Goal: Transaction & Acquisition: Purchase product/service

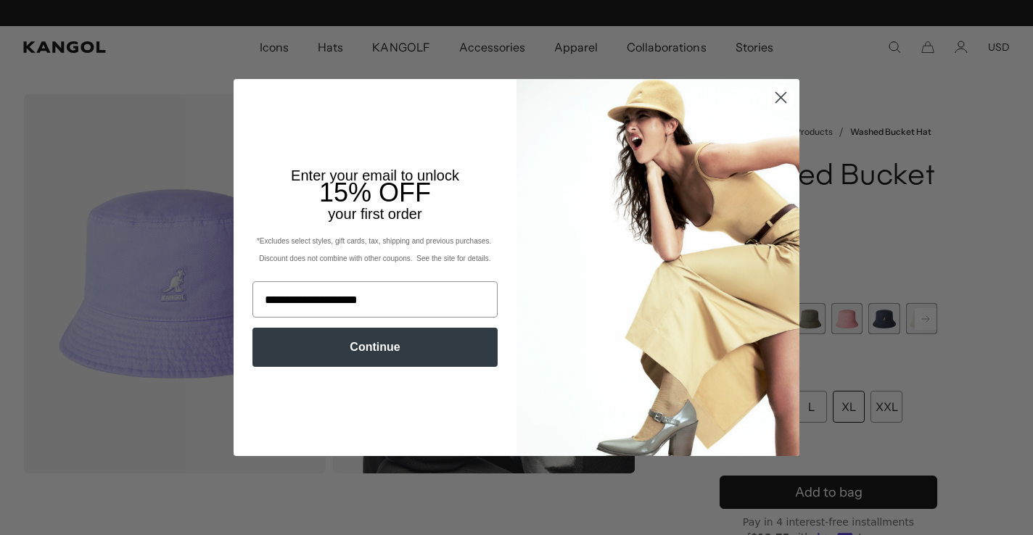
scroll to position [0, 299]
type input "**********"
click at [463, 357] on button "Continue" at bounding box center [374, 347] width 245 height 39
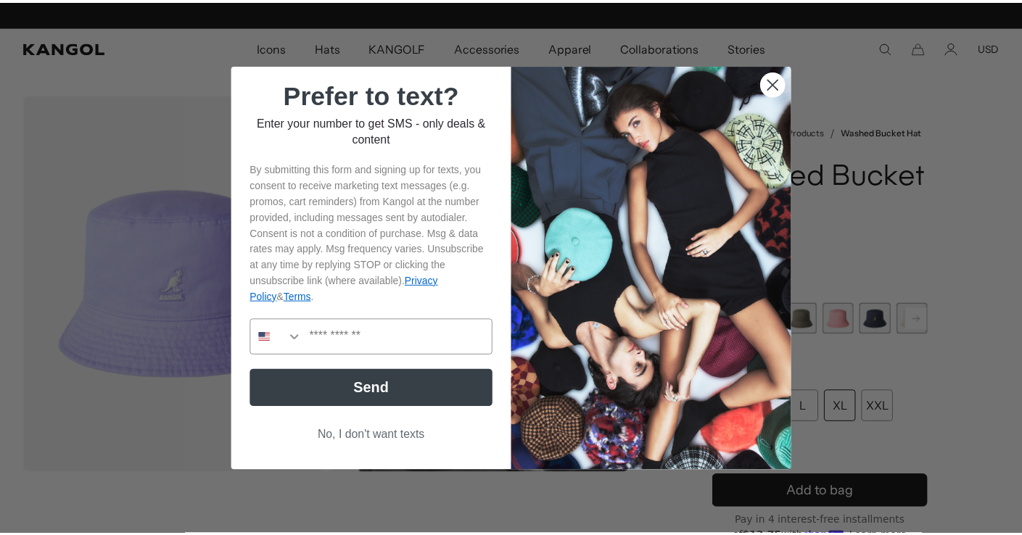
scroll to position [0, 0]
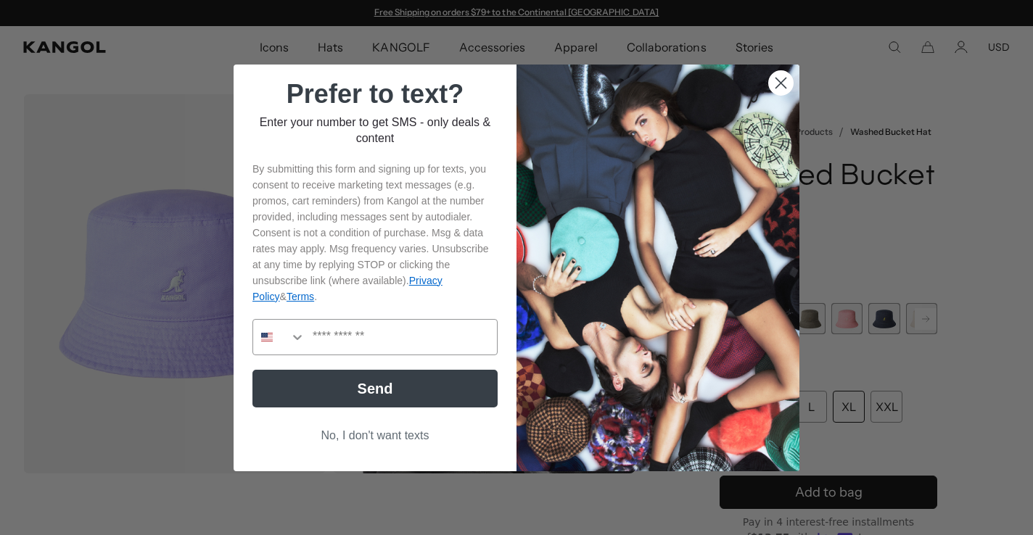
click at [408, 435] on button "No, I don't want texts" at bounding box center [374, 436] width 245 height 28
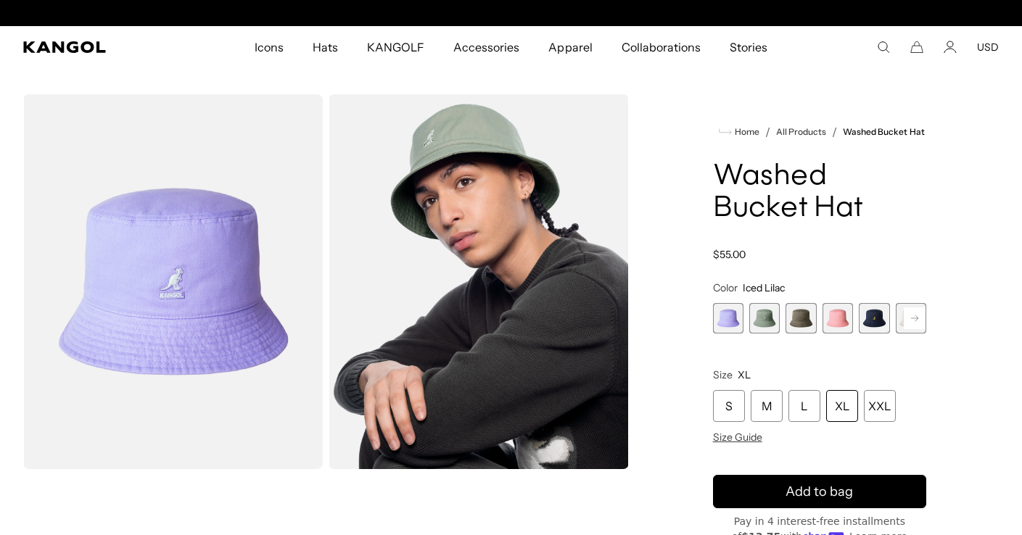
scroll to position [0, 299]
click at [760, 314] on span "2 of 13" at bounding box center [764, 318] width 30 height 30
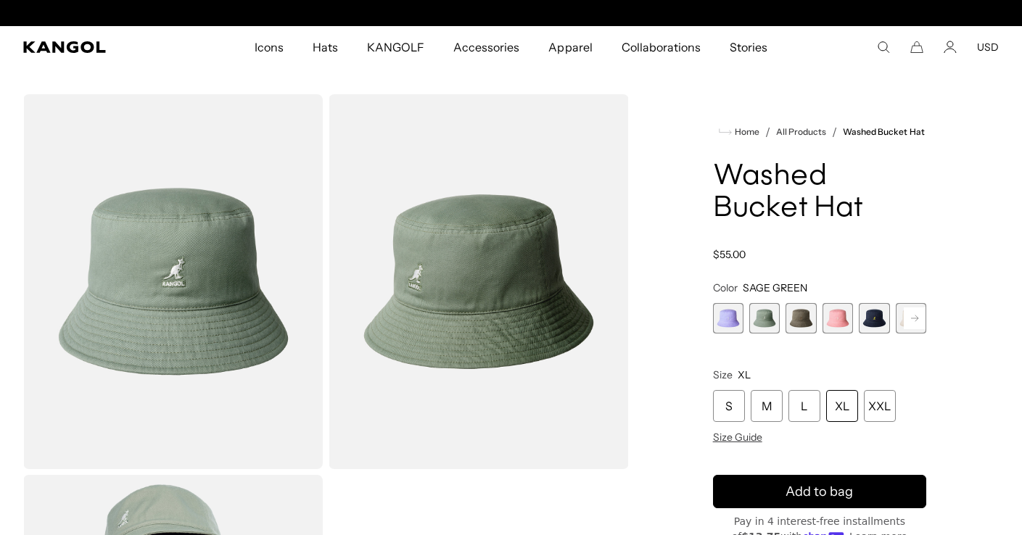
click at [794, 318] on span "3 of 13" at bounding box center [800, 318] width 30 height 30
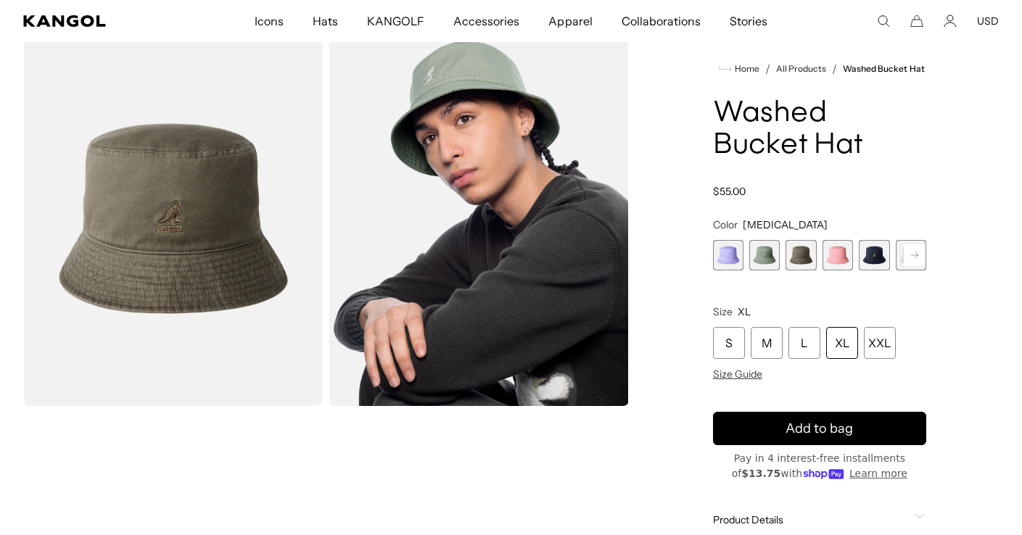
scroll to position [0, 299]
click at [875, 254] on span "5 of 13" at bounding box center [874, 255] width 30 height 30
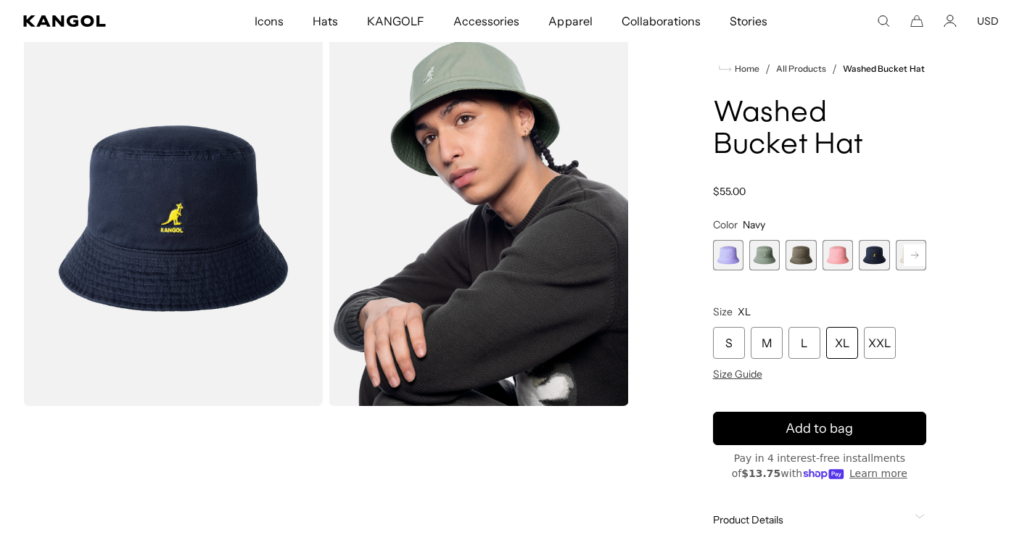
click at [910, 257] on rect at bounding box center [915, 255] width 22 height 22
click at [847, 263] on span "6 of 13" at bounding box center [837, 255] width 30 height 30
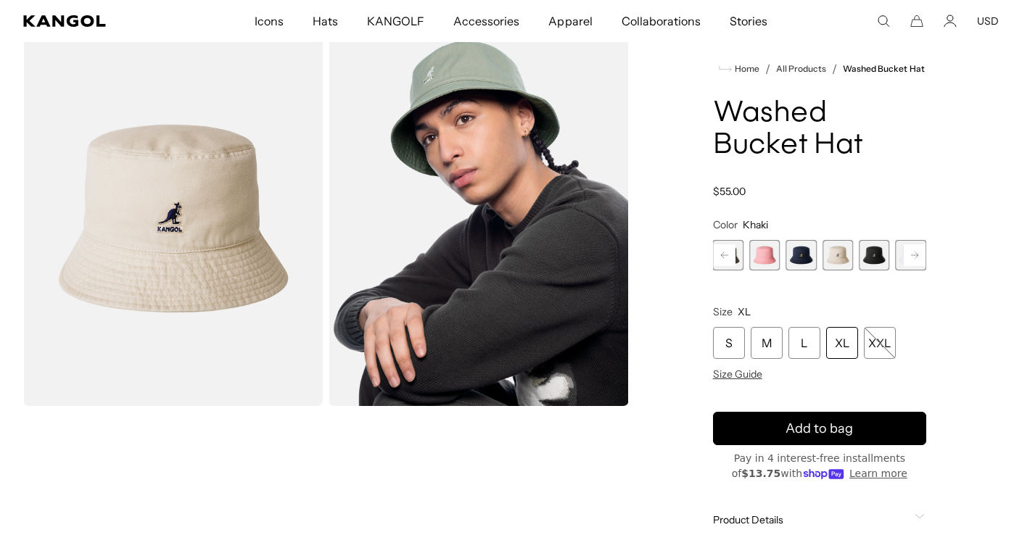
scroll to position [0, 299]
click at [867, 259] on span "7 of 13" at bounding box center [874, 255] width 30 height 30
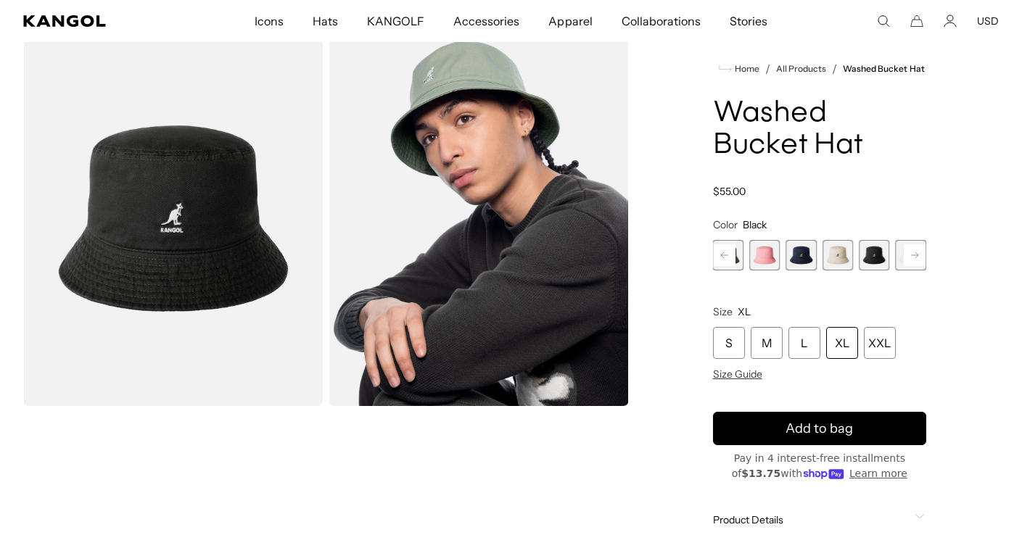
click at [912, 254] on rect at bounding box center [915, 255] width 22 height 22
click at [913, 255] on icon at bounding box center [914, 255] width 7 height 6
click at [914, 255] on icon at bounding box center [914, 255] width 7 height 6
click at [838, 259] on span "9 of 13" at bounding box center [837, 255] width 30 height 30
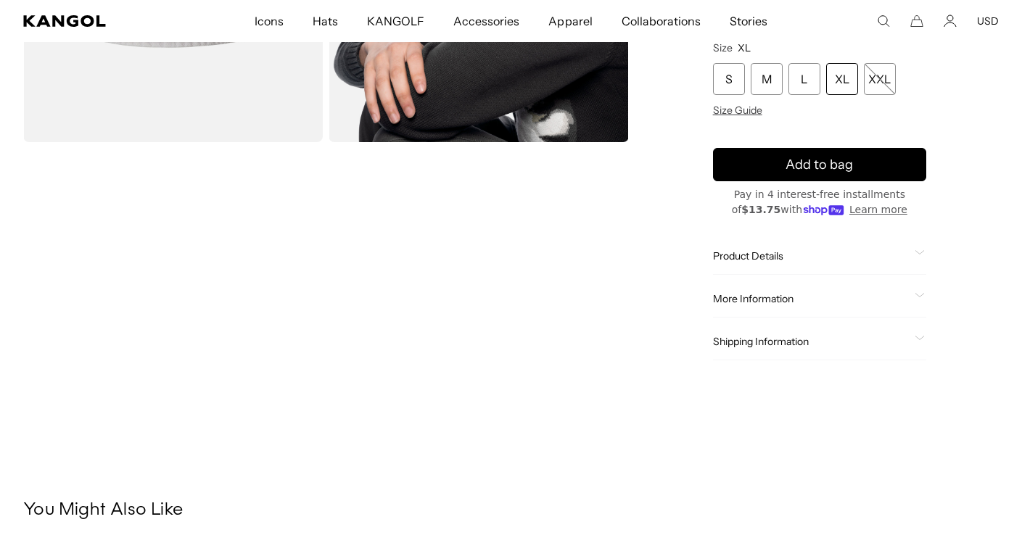
scroll to position [332, 0]
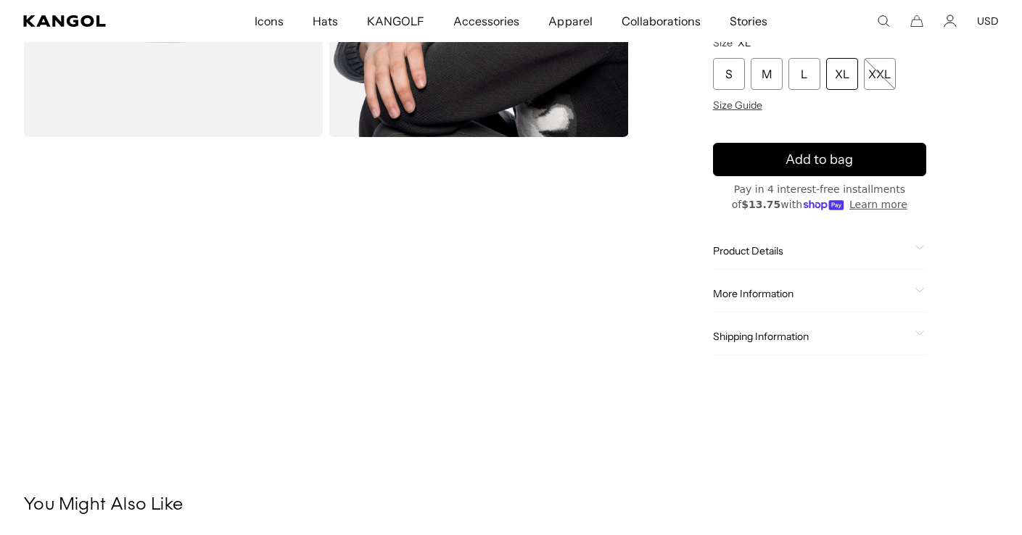
click at [736, 255] on span "Product Details" at bounding box center [811, 250] width 196 height 13
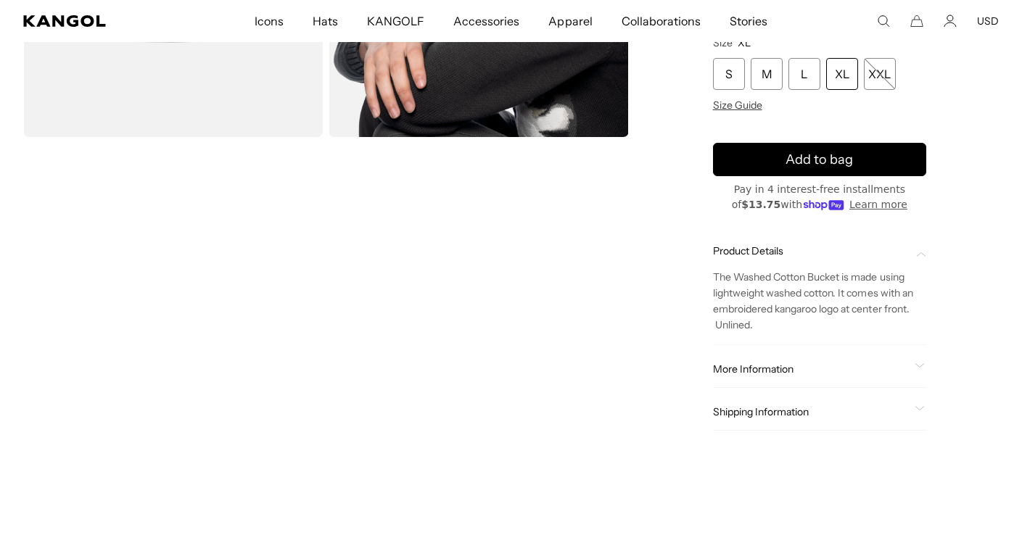
scroll to position [0, 0]
click at [736, 255] on span "Product Details" at bounding box center [811, 250] width 196 height 13
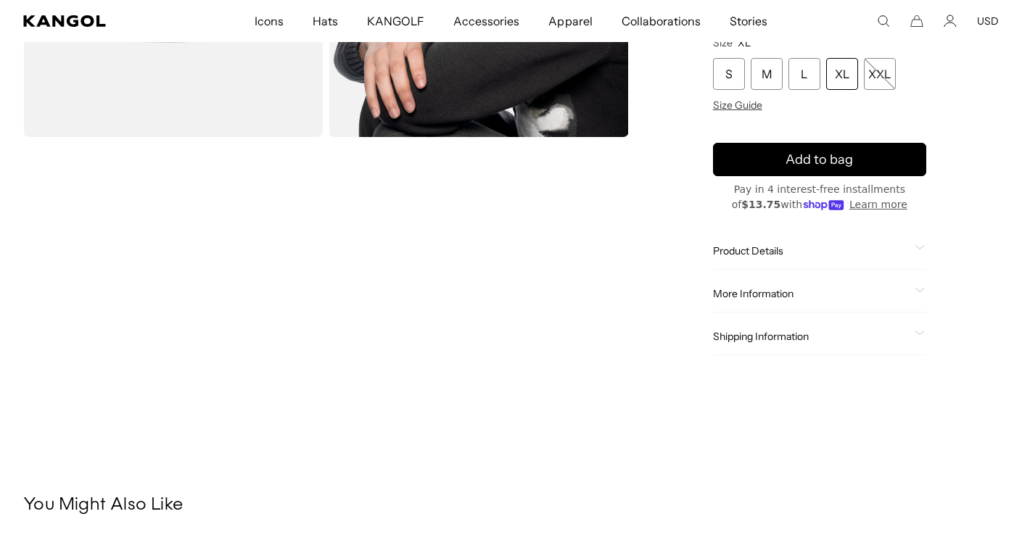
scroll to position [0, 299]
click at [738, 292] on span "More Information" at bounding box center [811, 293] width 196 height 13
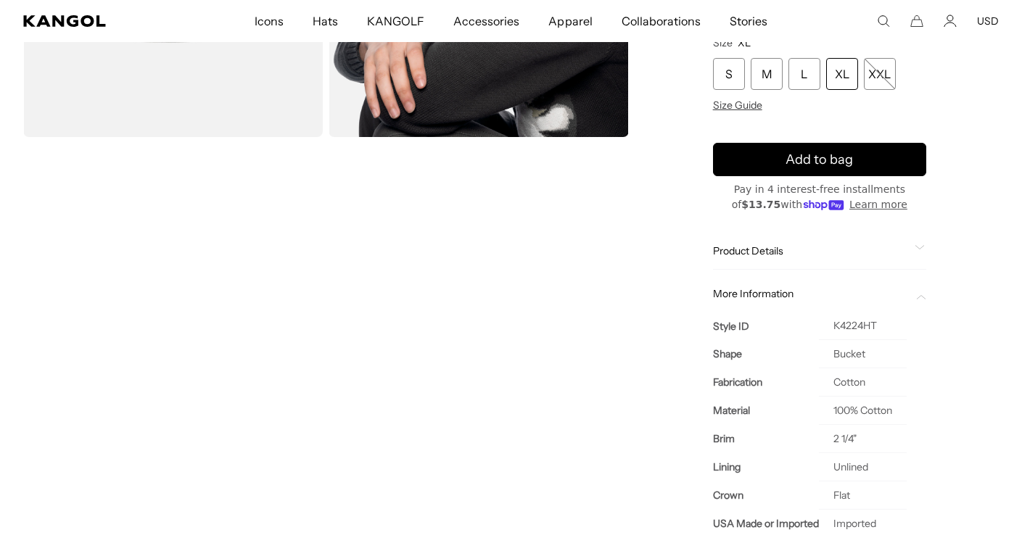
scroll to position [0, 0]
click at [738, 291] on span "More Information" at bounding box center [811, 293] width 196 height 13
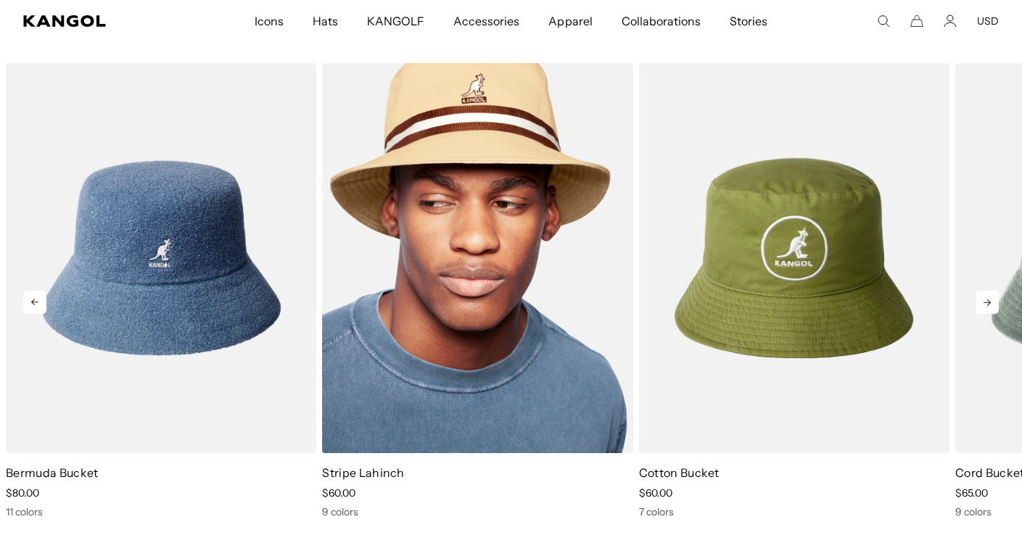
scroll to position [811, 0]
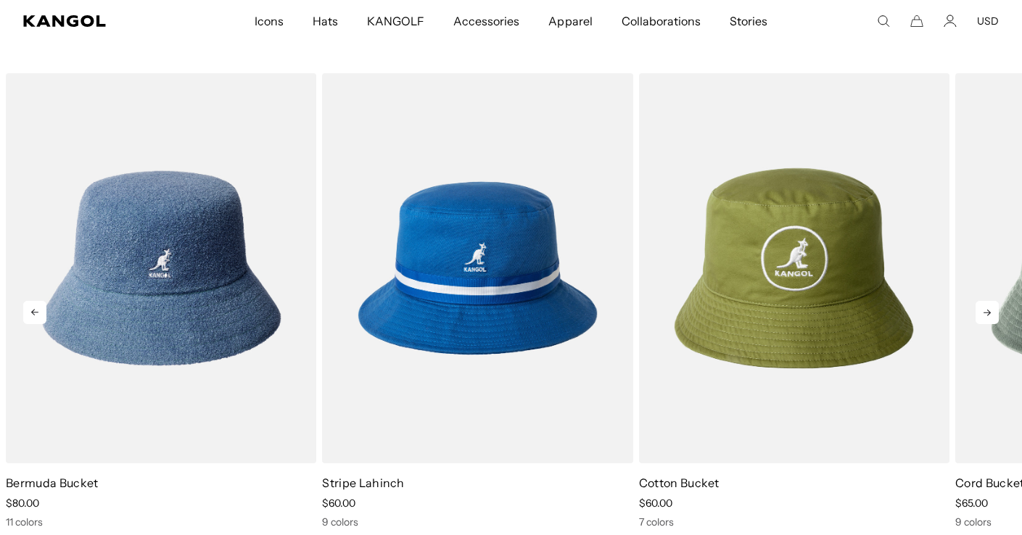
click at [983, 306] on icon at bounding box center [986, 312] width 23 height 23
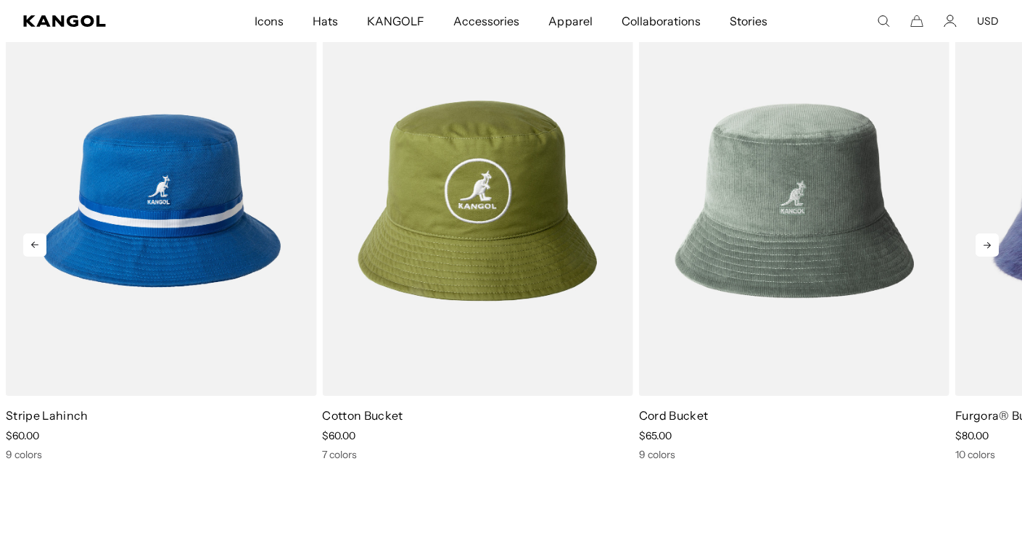
click at [991, 253] on icon at bounding box center [986, 245] width 23 height 23
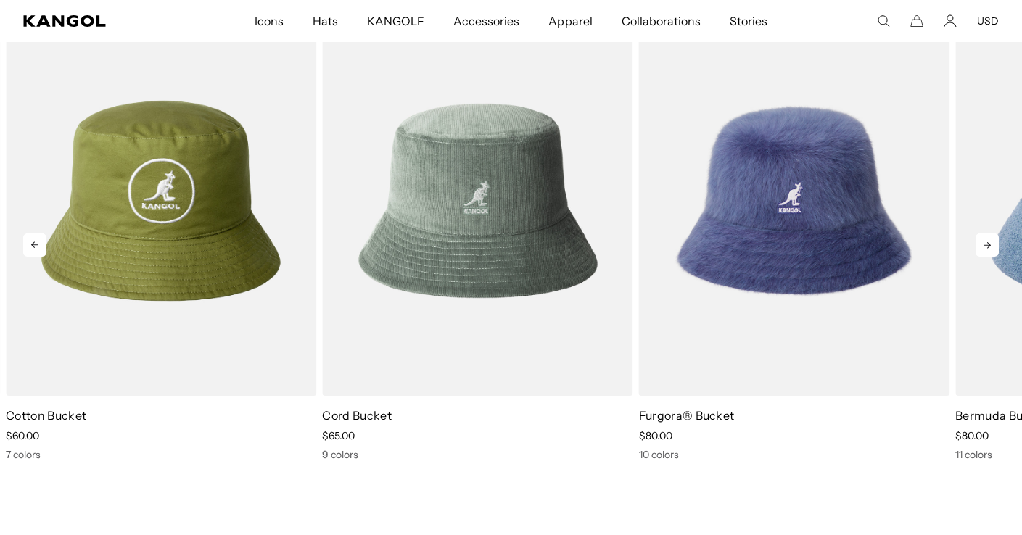
click at [984, 247] on icon at bounding box center [986, 245] width 23 height 23
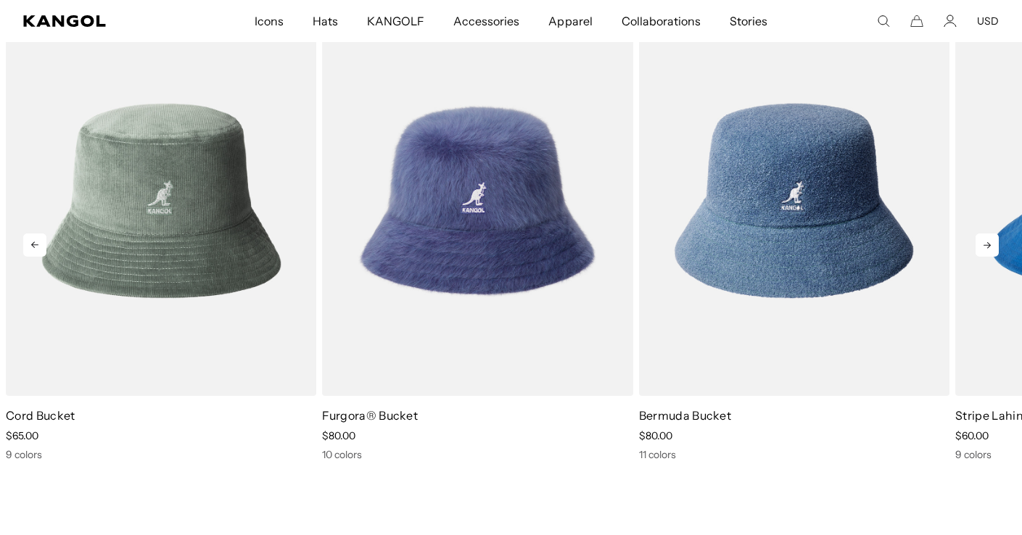
click at [984, 247] on icon at bounding box center [986, 245] width 23 height 23
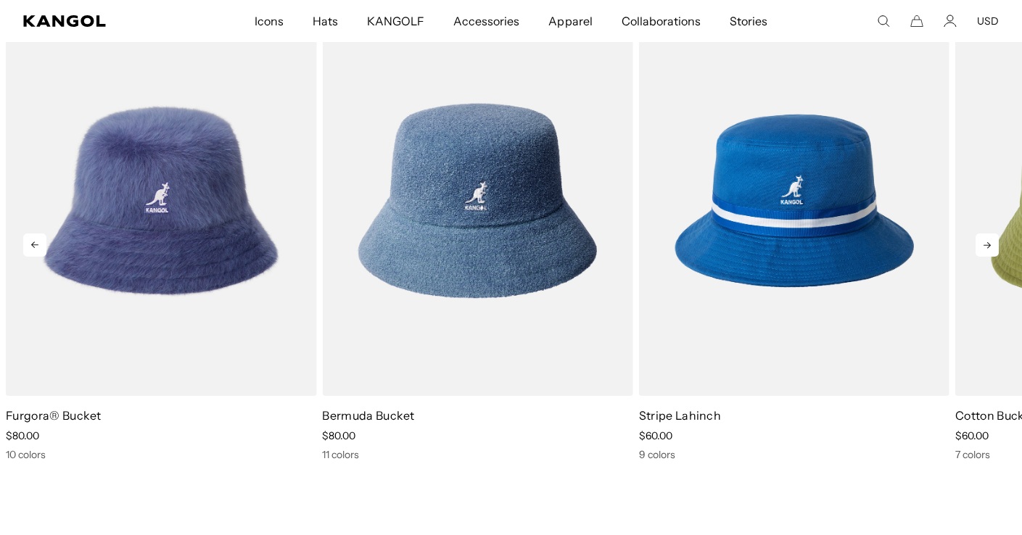
click at [984, 247] on icon at bounding box center [986, 245] width 23 height 23
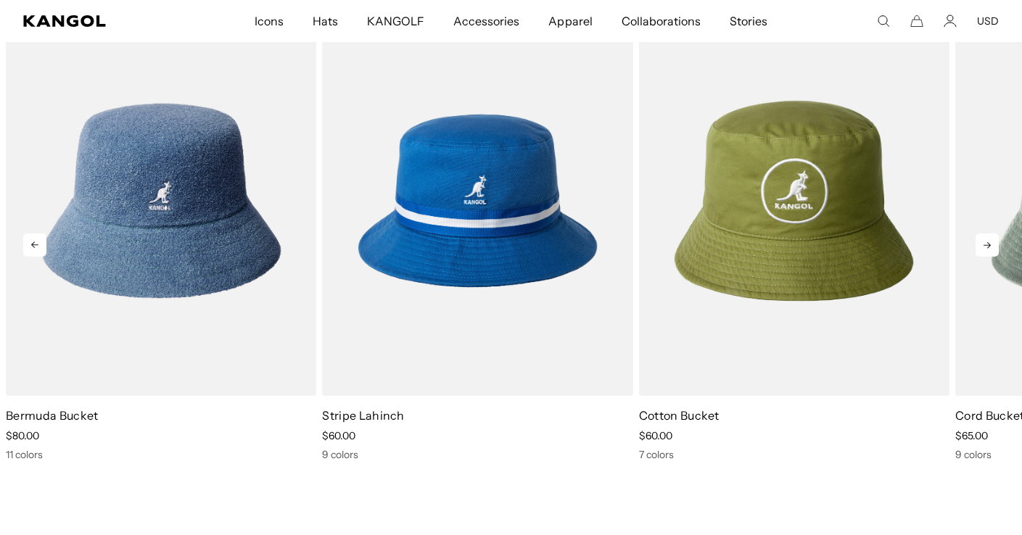
click at [984, 247] on icon at bounding box center [986, 245] width 23 height 23
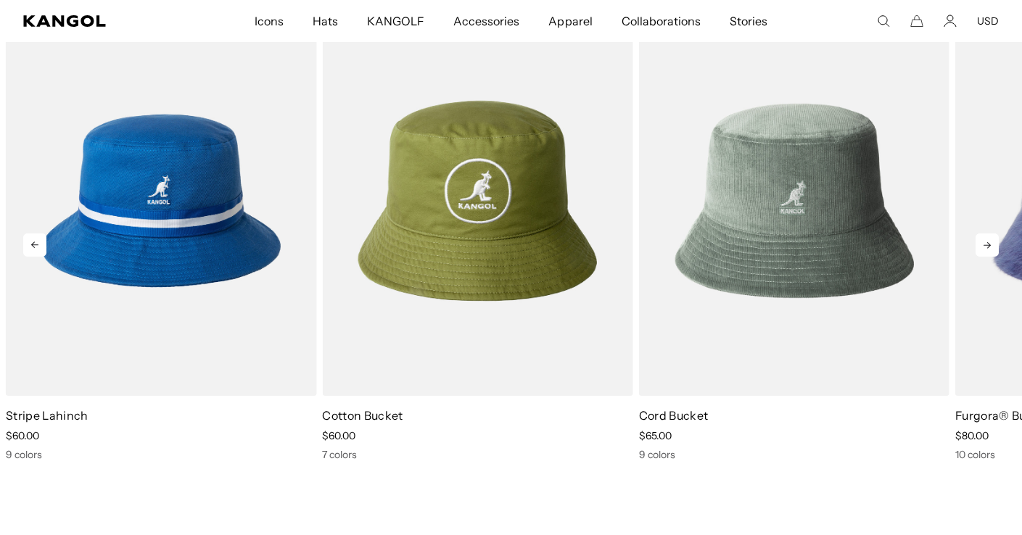
click at [984, 247] on icon at bounding box center [986, 245] width 23 height 23
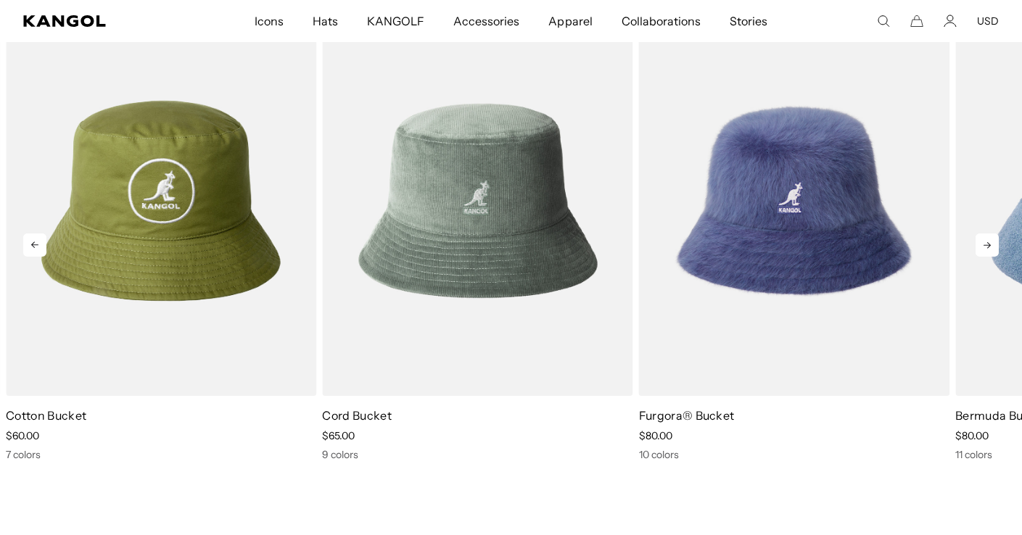
click at [984, 247] on icon at bounding box center [986, 245] width 23 height 23
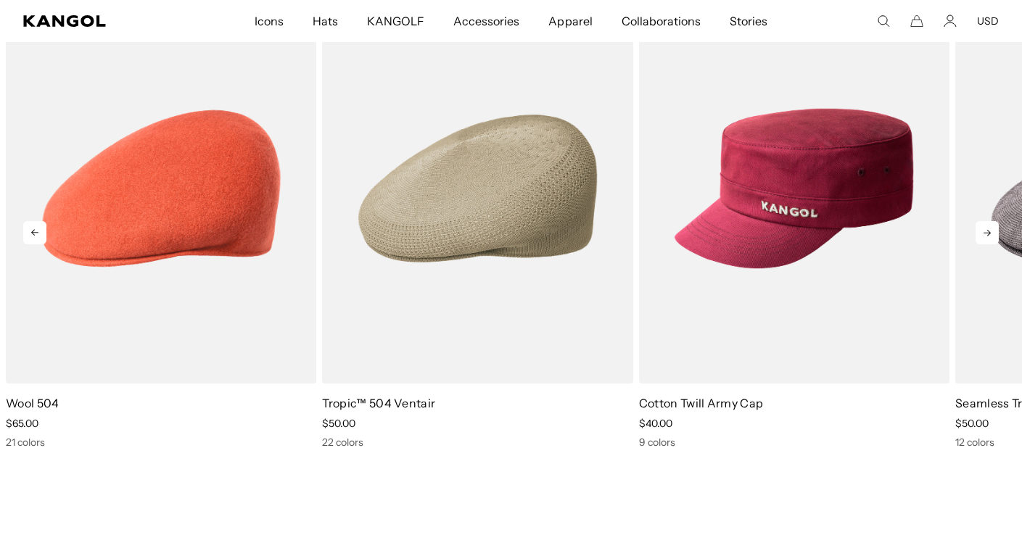
click at [993, 230] on icon at bounding box center [986, 232] width 23 height 23
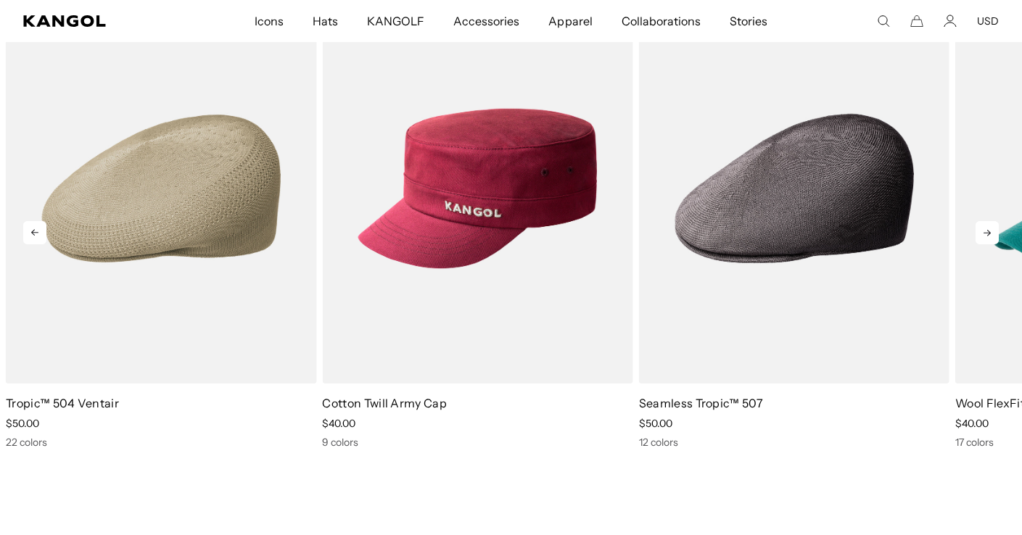
click at [993, 230] on icon at bounding box center [986, 232] width 23 height 23
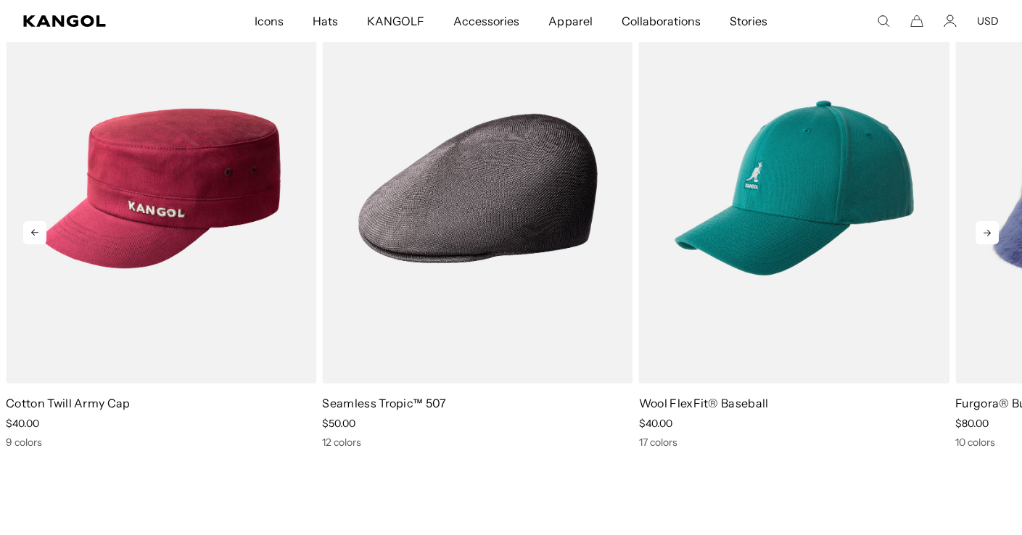
click at [993, 230] on icon at bounding box center [986, 232] width 23 height 23
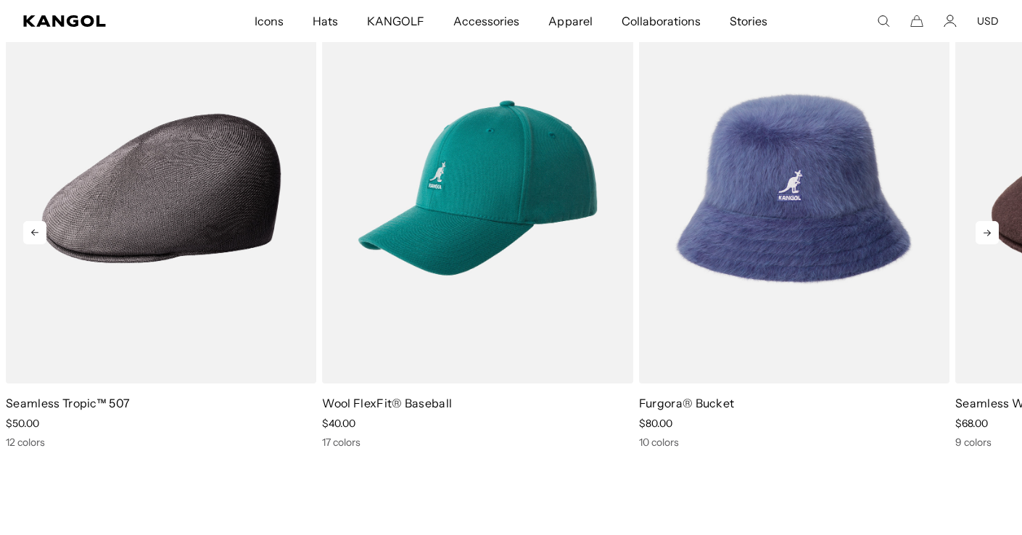
click at [993, 230] on icon at bounding box center [986, 232] width 23 height 23
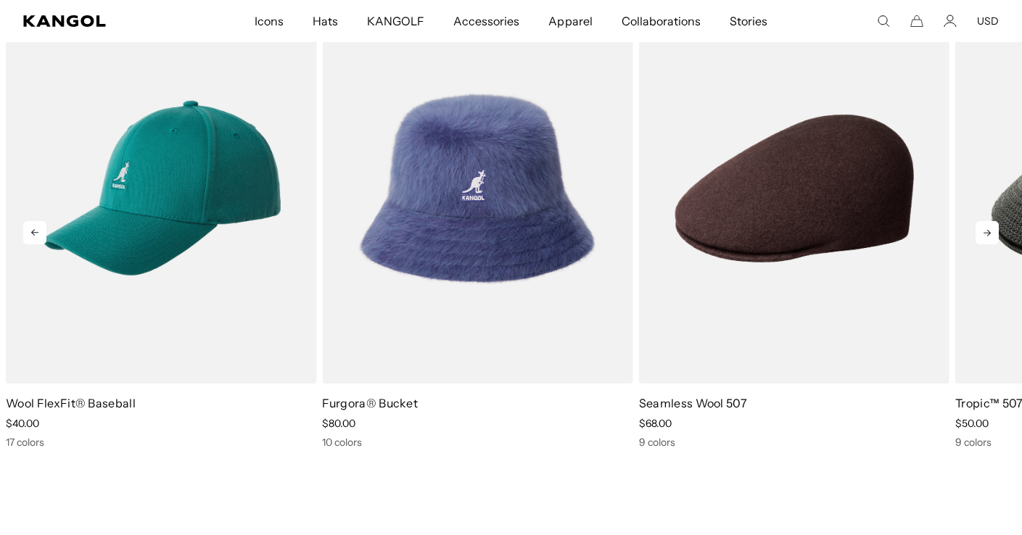
click at [993, 230] on icon at bounding box center [986, 232] width 23 height 23
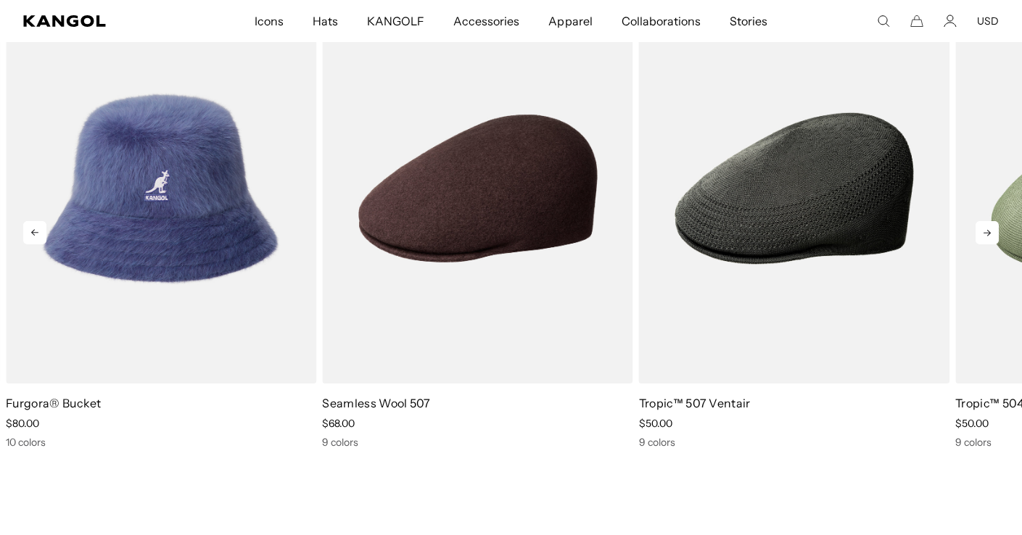
click at [993, 230] on icon at bounding box center [986, 232] width 23 height 23
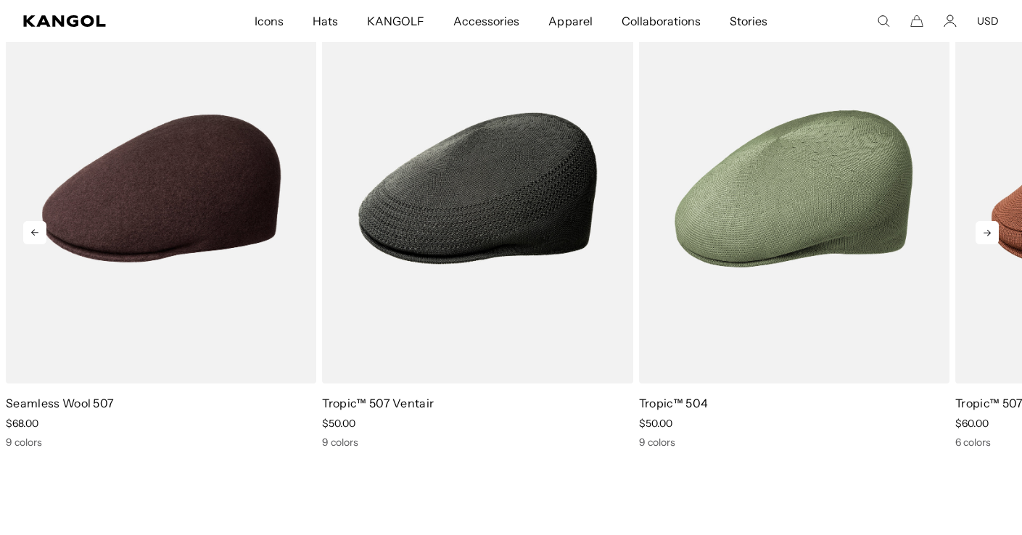
click at [993, 230] on icon at bounding box center [986, 232] width 23 height 23
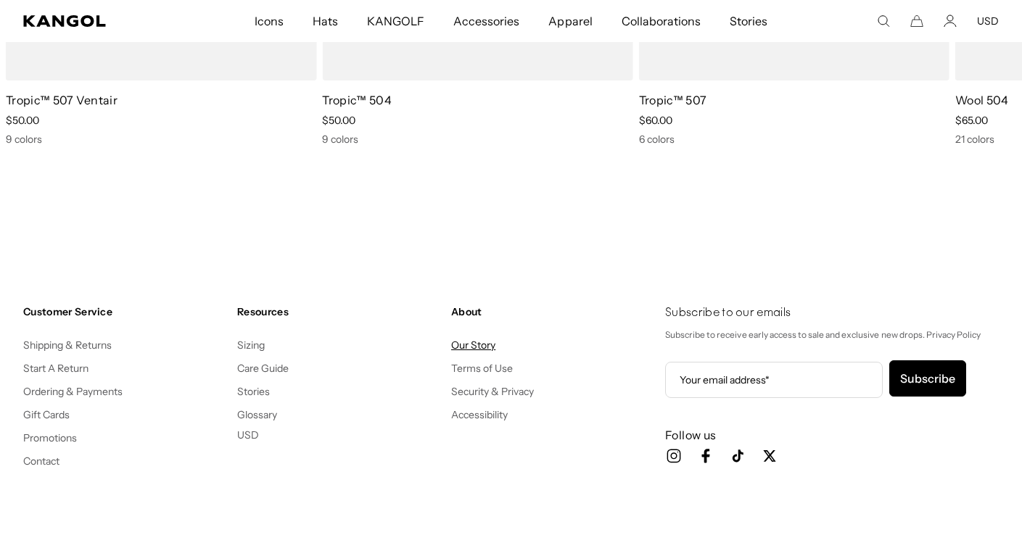
click at [474, 342] on link "Our Story" at bounding box center [473, 345] width 44 height 13
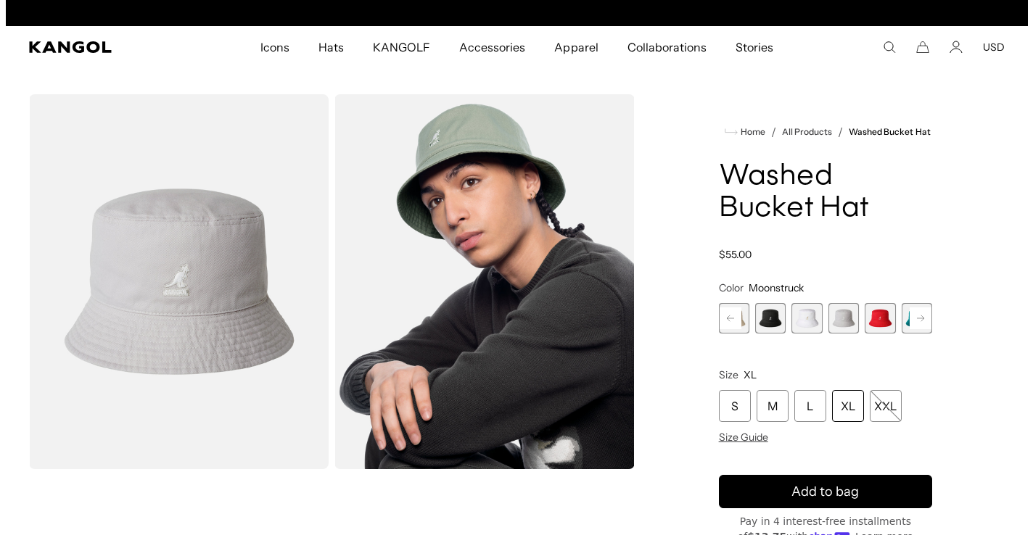
scroll to position [0, 299]
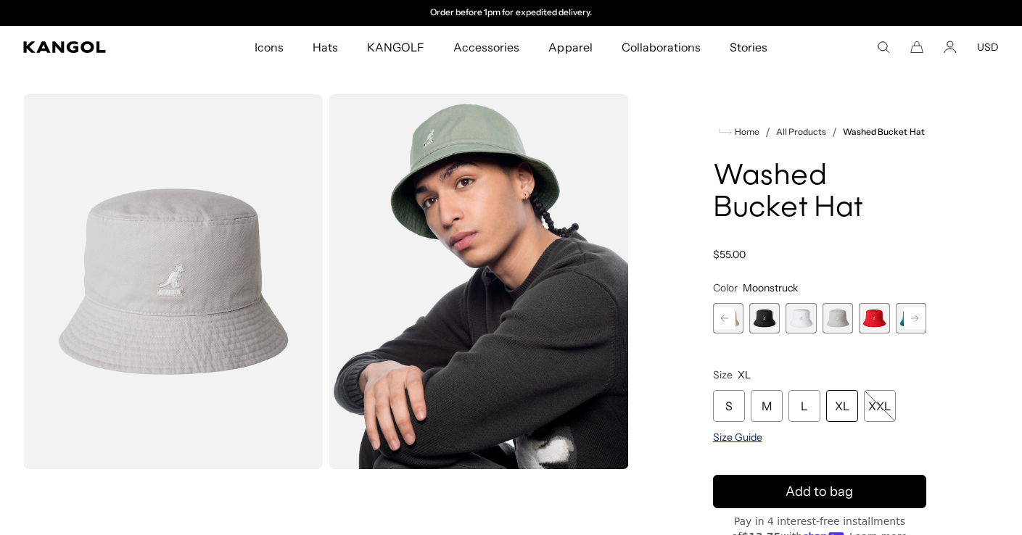
click at [740, 437] on span "Size Guide" at bounding box center [737, 437] width 49 height 13
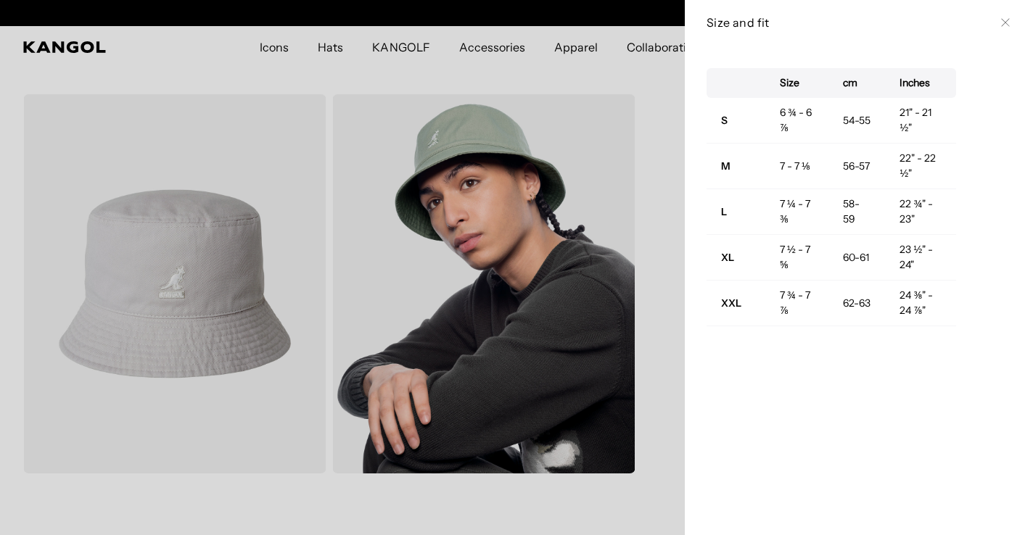
scroll to position [0, 0]
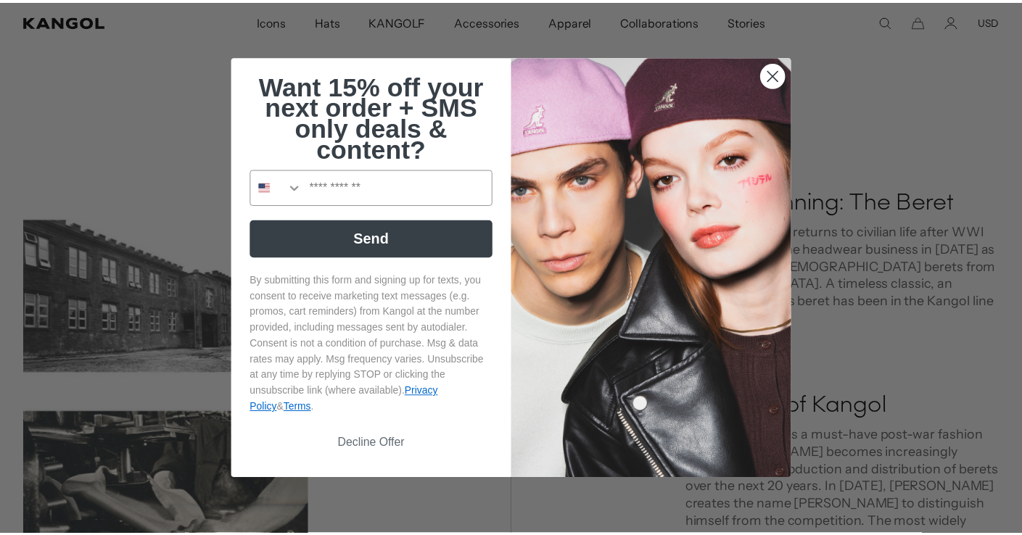
scroll to position [0, 299]
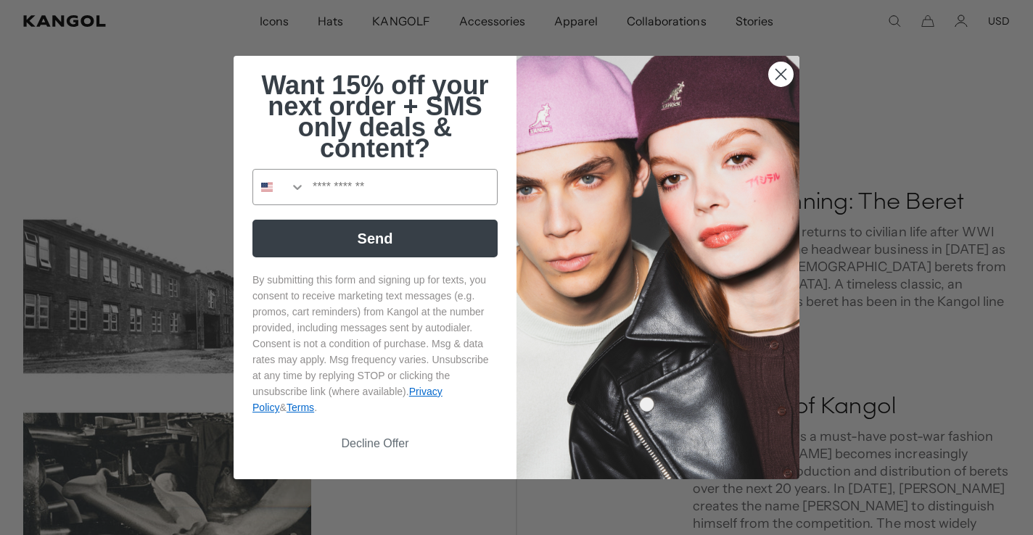
click at [780, 75] on icon "Close dialog" at bounding box center [781, 75] width 10 height 10
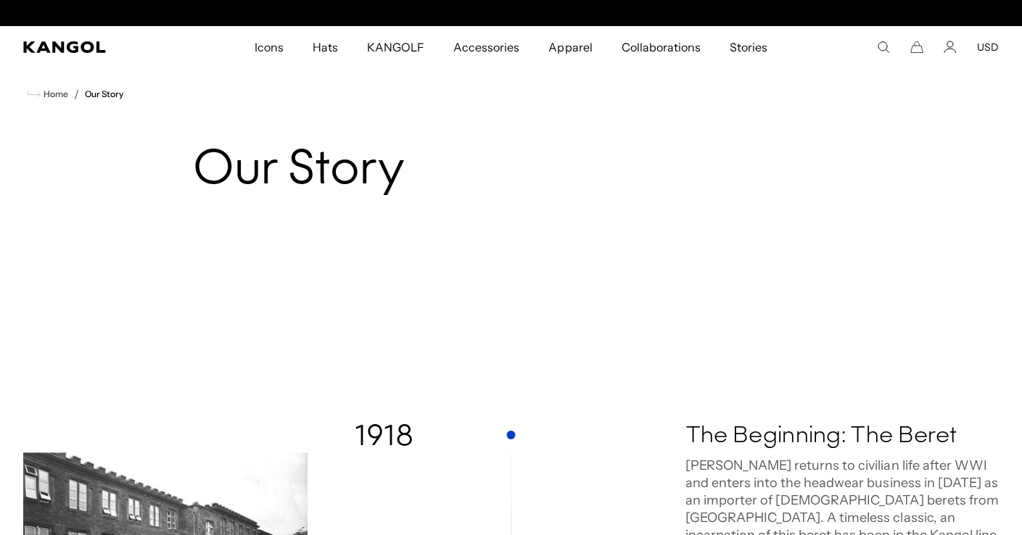
scroll to position [0, 0]
